Goal: Task Accomplishment & Management: Use online tool/utility

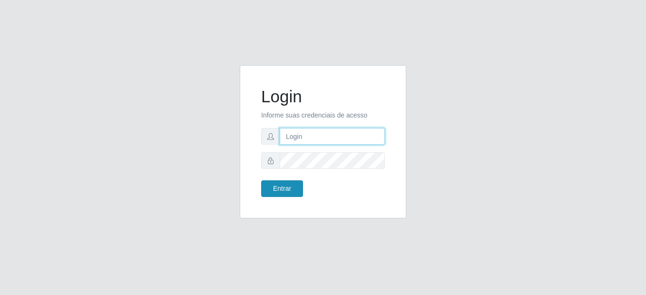
type input "mariabemais@B8"
click at [276, 191] on button "Entrar" at bounding box center [282, 188] width 42 height 17
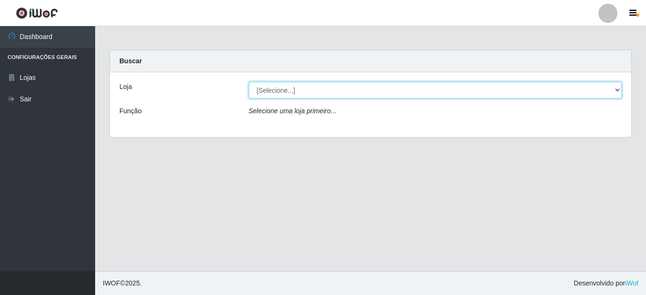
click at [618, 91] on select "[Selecione...] Bemais Supermercados - B8 [PERSON_NAME]" at bounding box center [435, 90] width 373 height 17
select select "413"
click at [249, 82] on select "[Selecione...] Bemais Supermercados - B8 [PERSON_NAME]" at bounding box center [435, 90] width 373 height 17
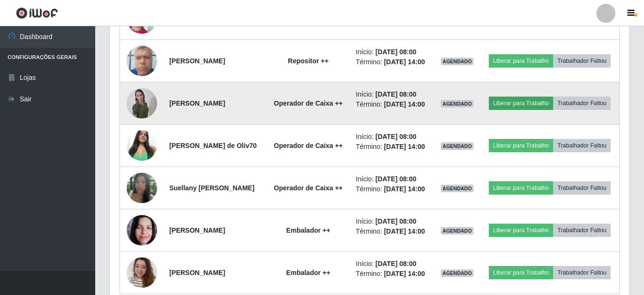
scroll to position [476, 0]
